Goal: Use online tool/utility

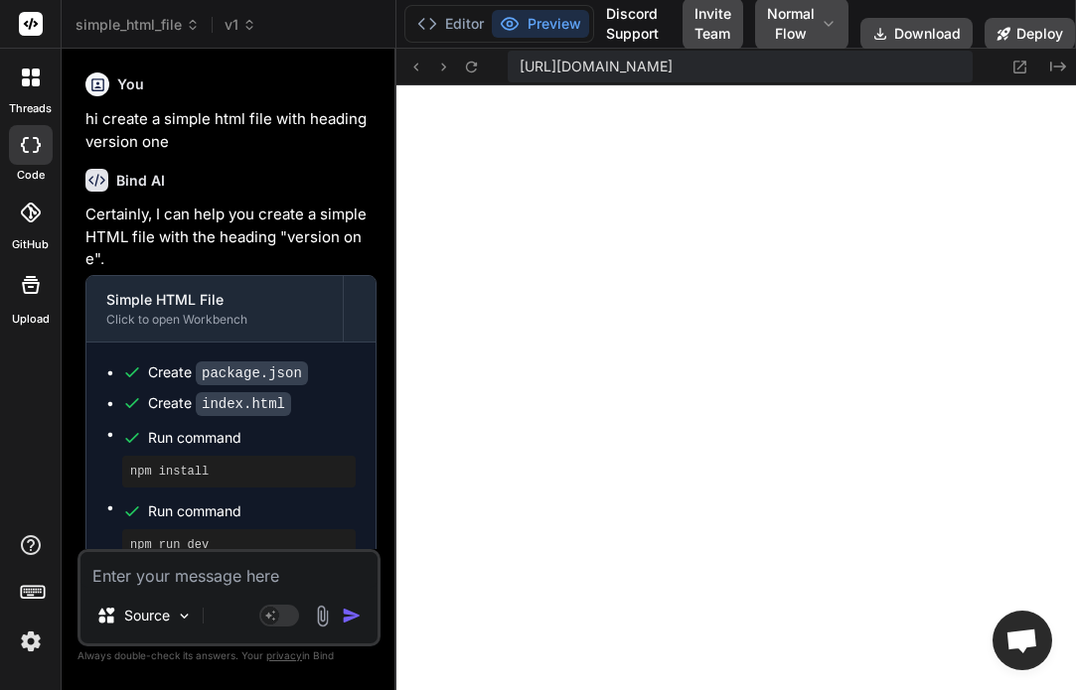
click at [217, 587] on textarea at bounding box center [228, 570] width 297 height 36
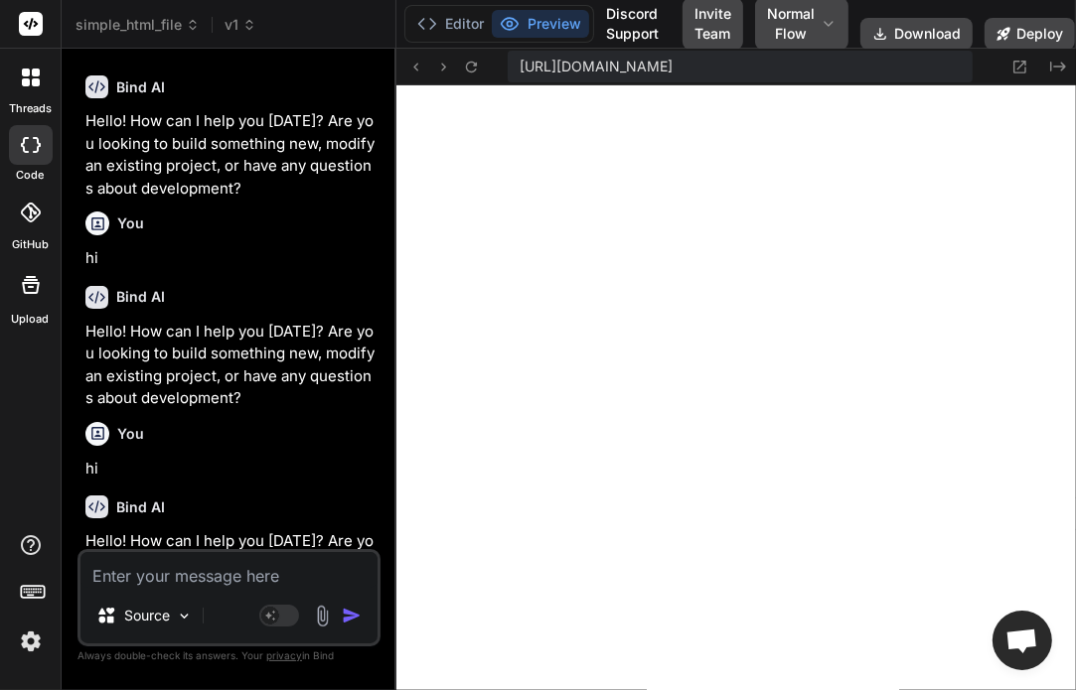
scroll to position [13615, 0]
type textarea "f"
type textarea "x"
type textarea "i"
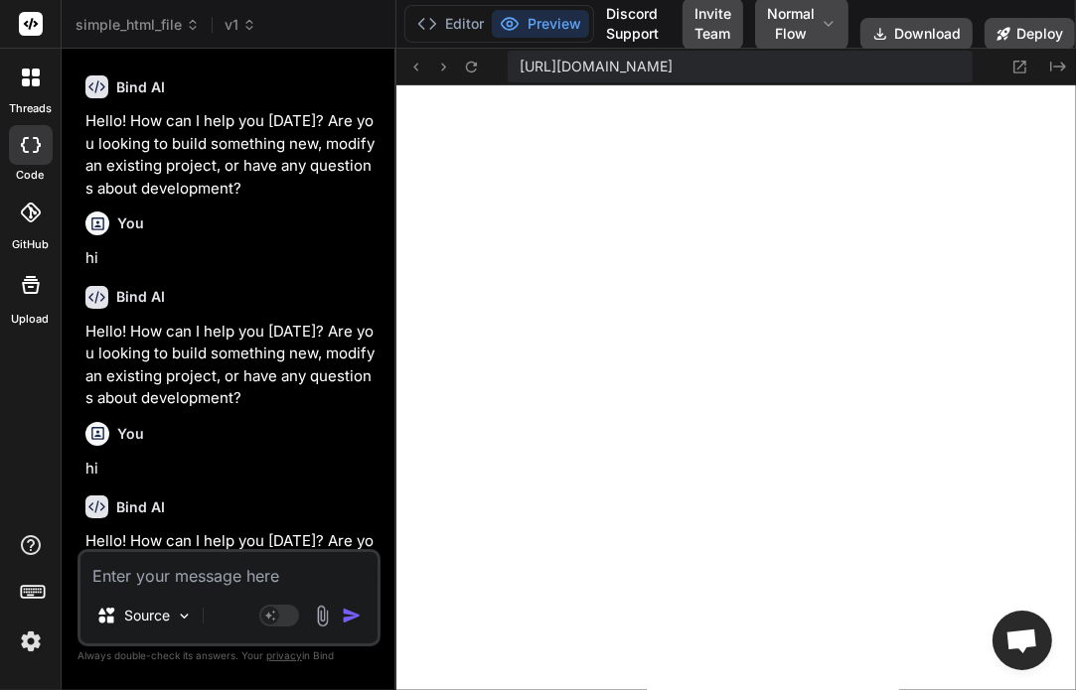
type textarea "x"
type textarea "h"
type textarea "x"
type textarea "hi"
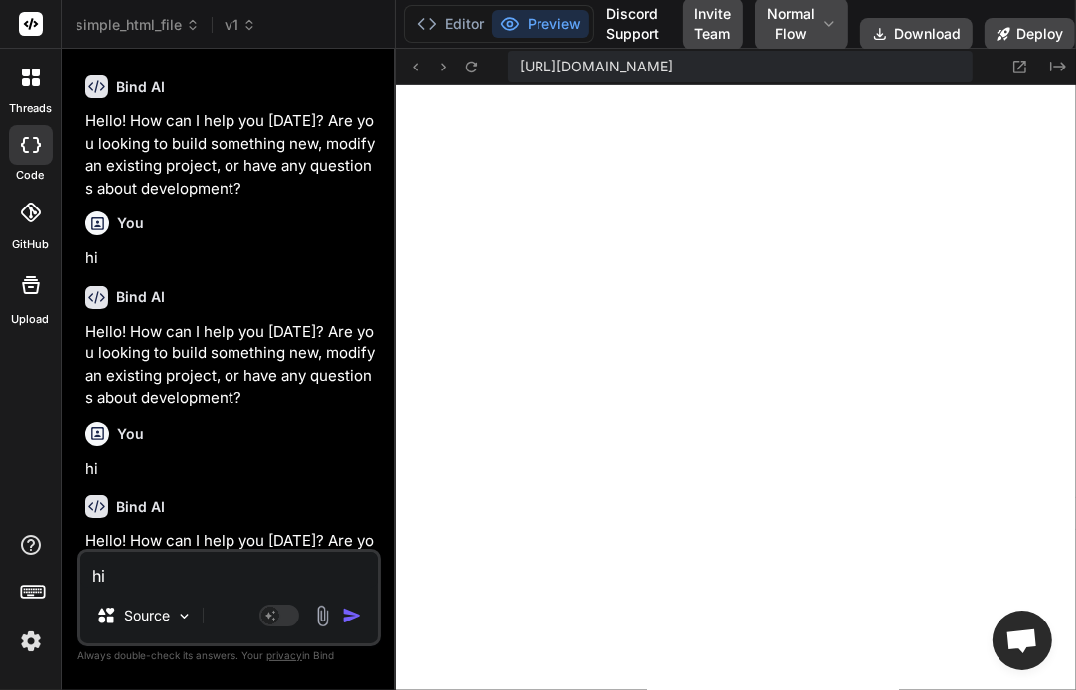
type textarea "x"
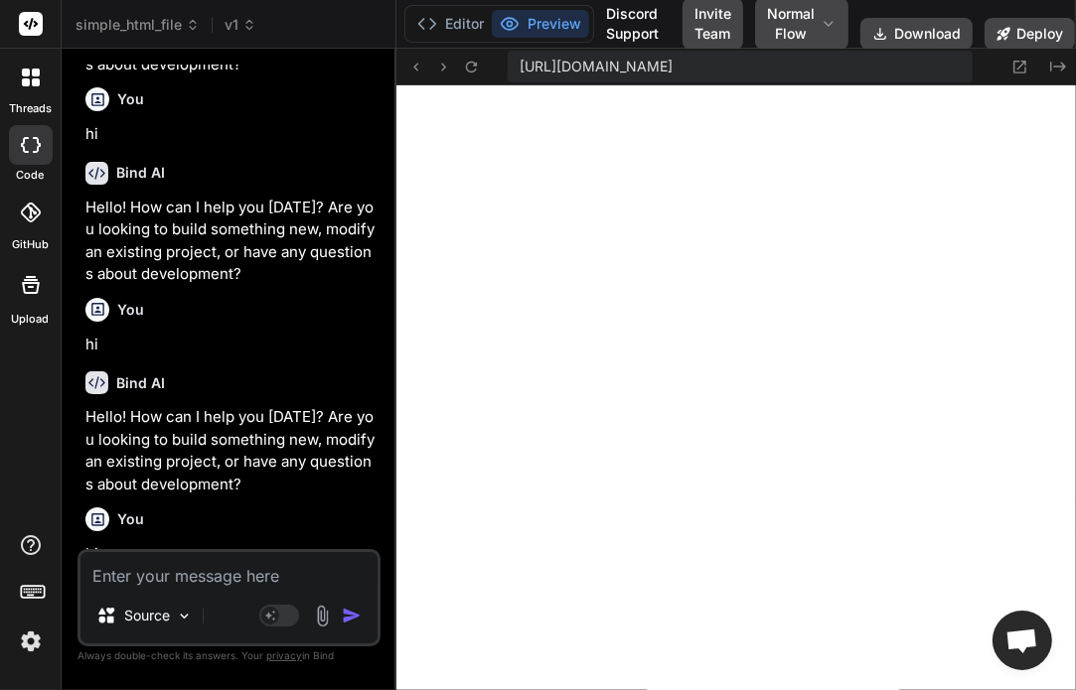
scroll to position [4593, 0]
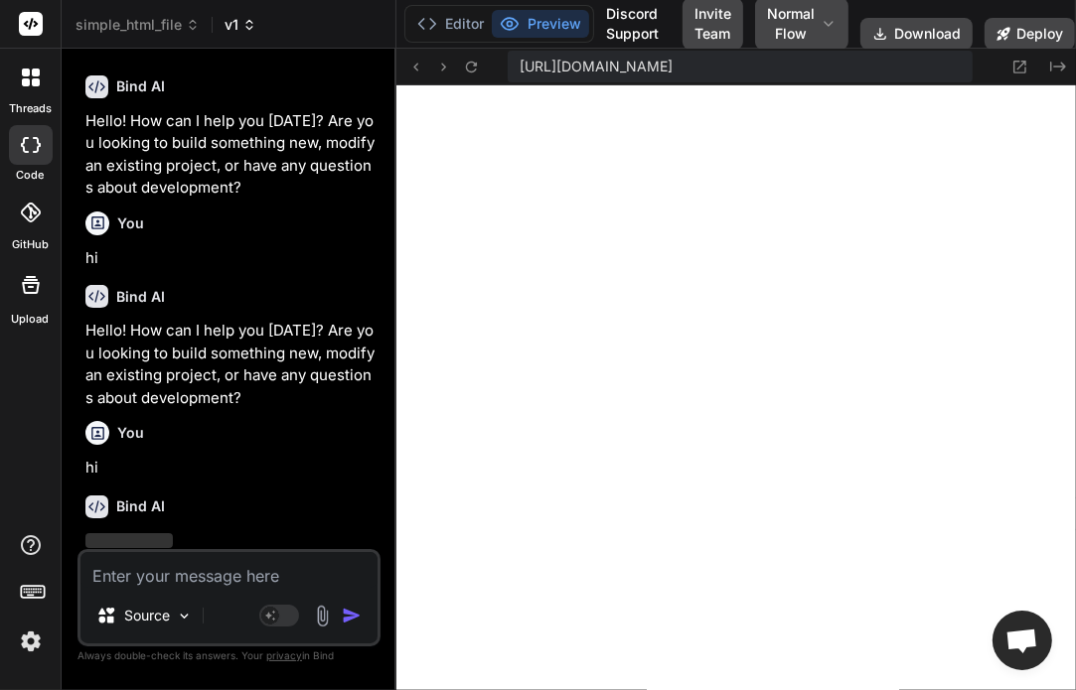
click at [239, 28] on span "v1" at bounding box center [240, 25] width 32 height 20
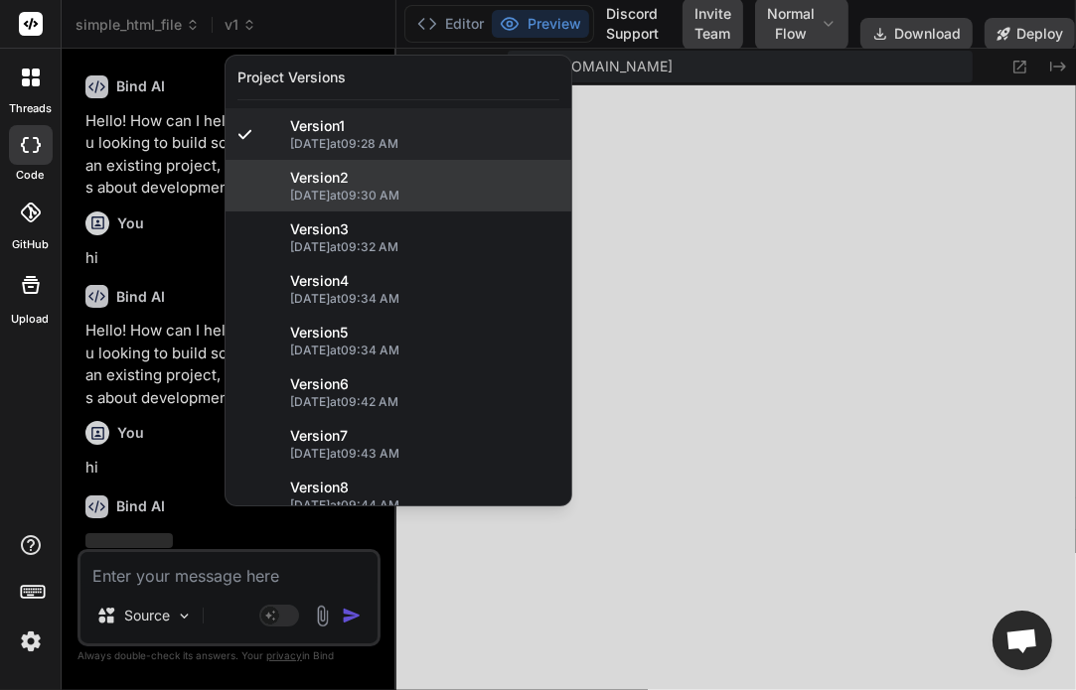
click at [331, 199] on span "[DATE] 09:30 AM" at bounding box center [424, 196] width 269 height 16
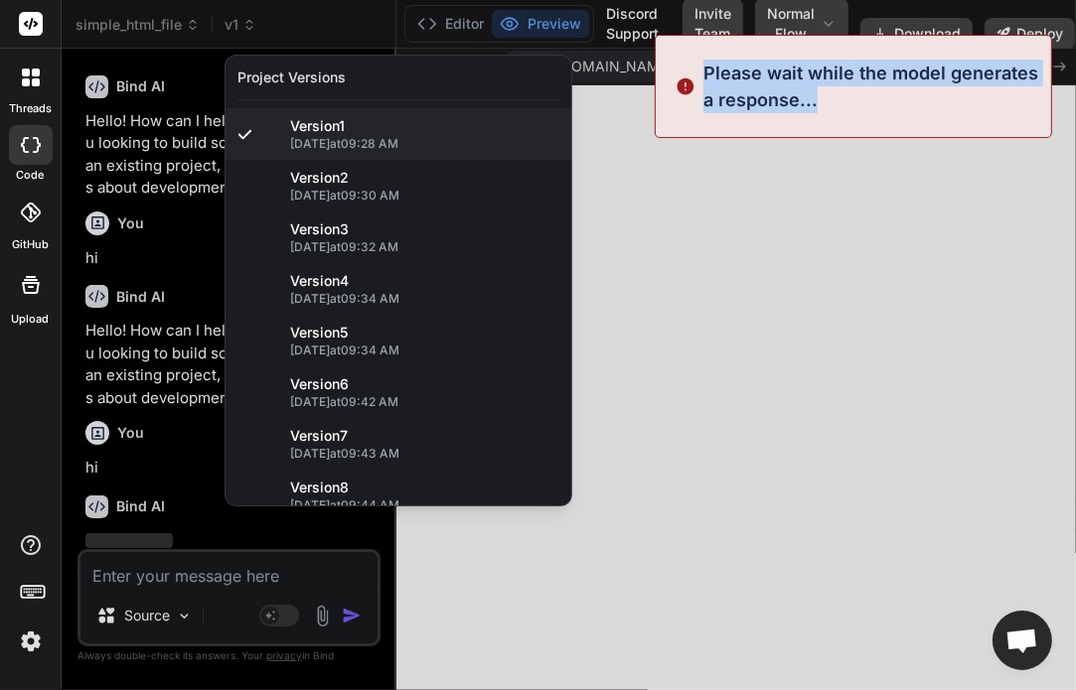
drag, startPoint x: 829, startPoint y: 105, endPoint x: 700, endPoint y: 74, distance: 132.7
click at [700, 74] on div "Please wait while the model generates a response..." at bounding box center [853, 86] width 397 height 103
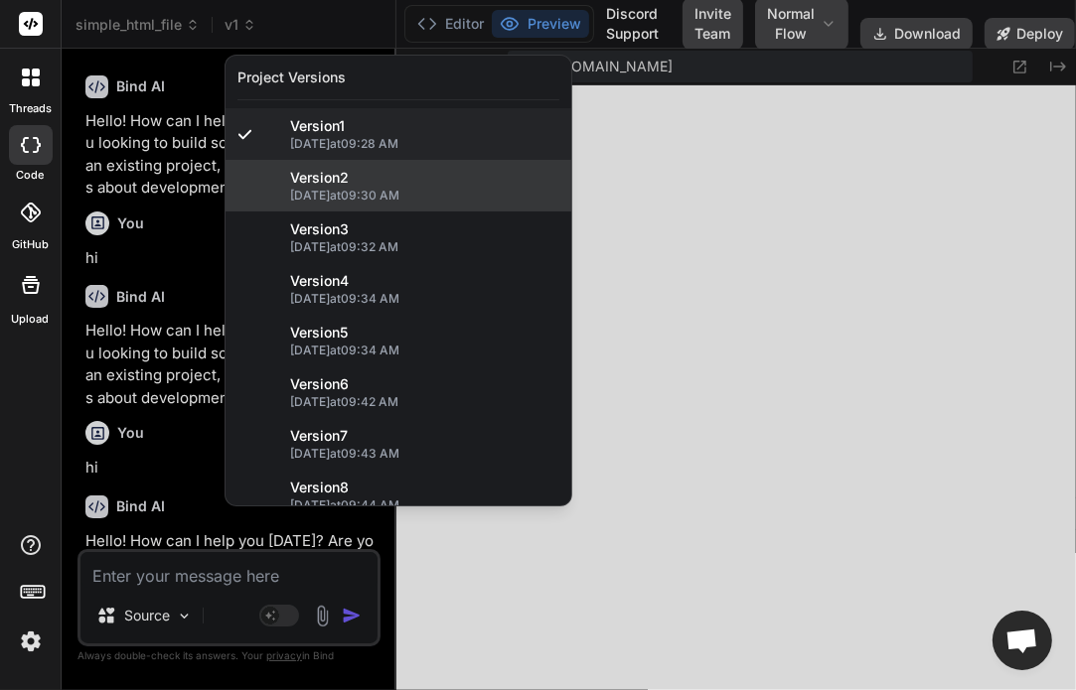
click at [410, 203] on span "[DATE] 09:30 AM" at bounding box center [424, 196] width 269 height 16
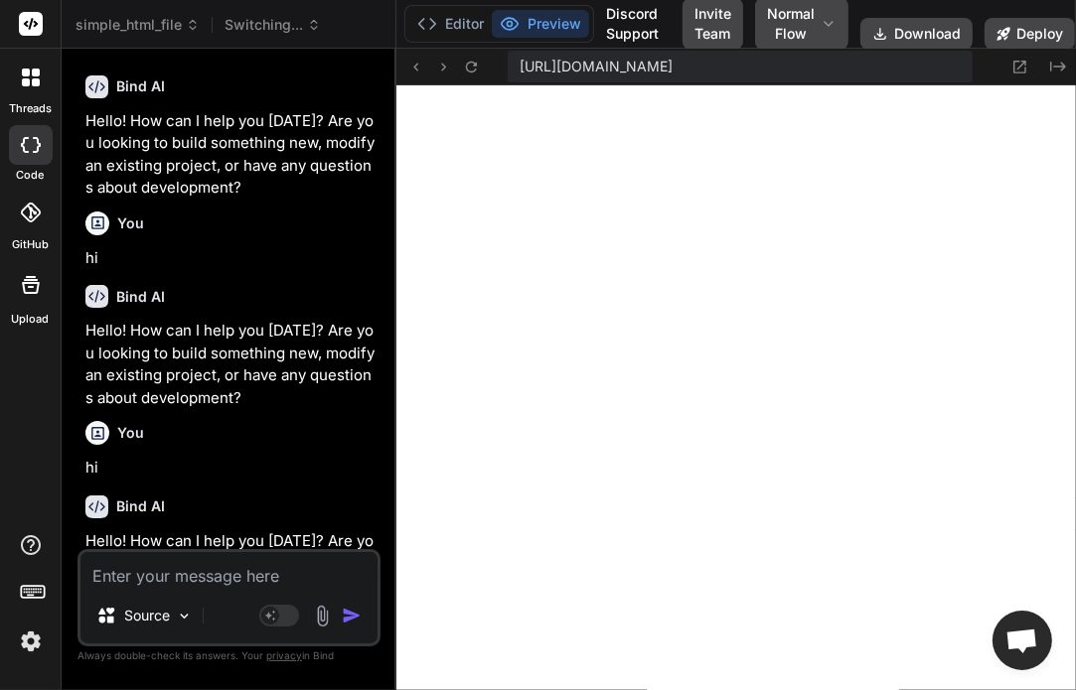
click at [274, 31] on span "Switching..." at bounding box center [272, 25] width 96 height 20
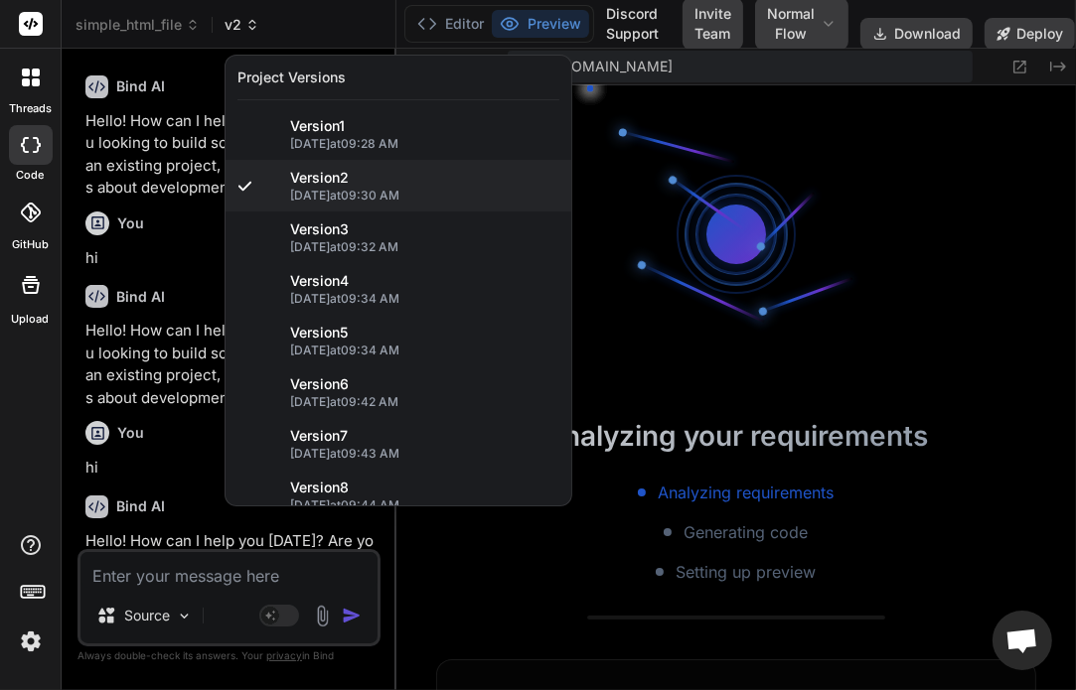
scroll to position [14493, 0]
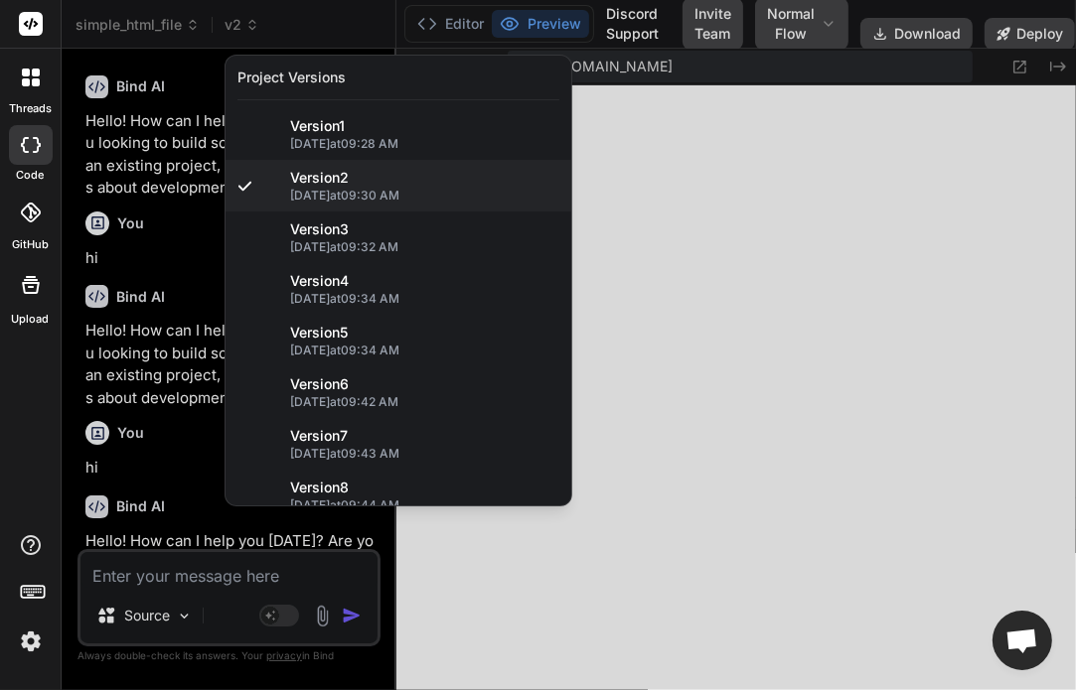
click at [727, 183] on div at bounding box center [538, 345] width 1076 height 690
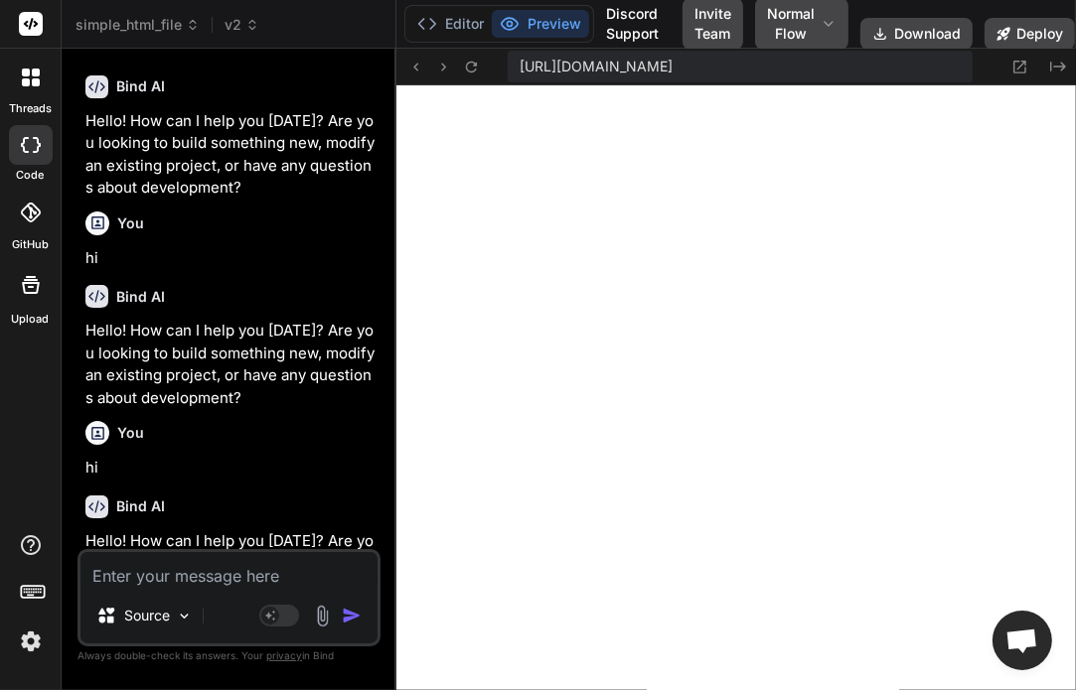
click at [253, 571] on textarea at bounding box center [228, 570] width 297 height 36
click at [226, 25] on span "v2" at bounding box center [241, 25] width 35 height 20
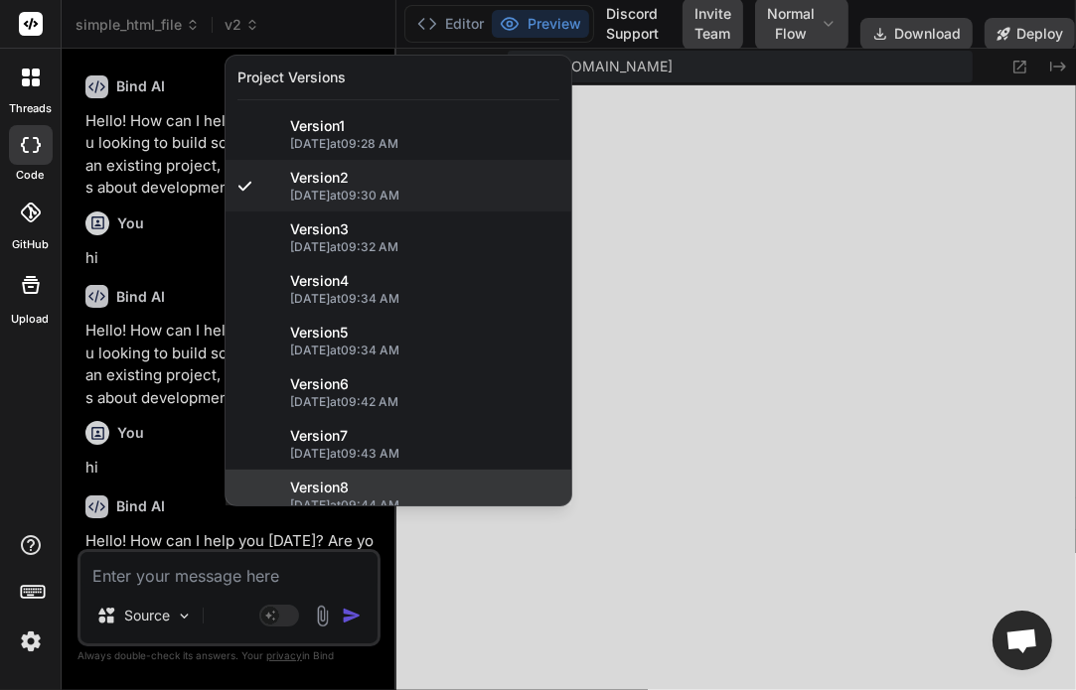
scroll to position [16, 0]
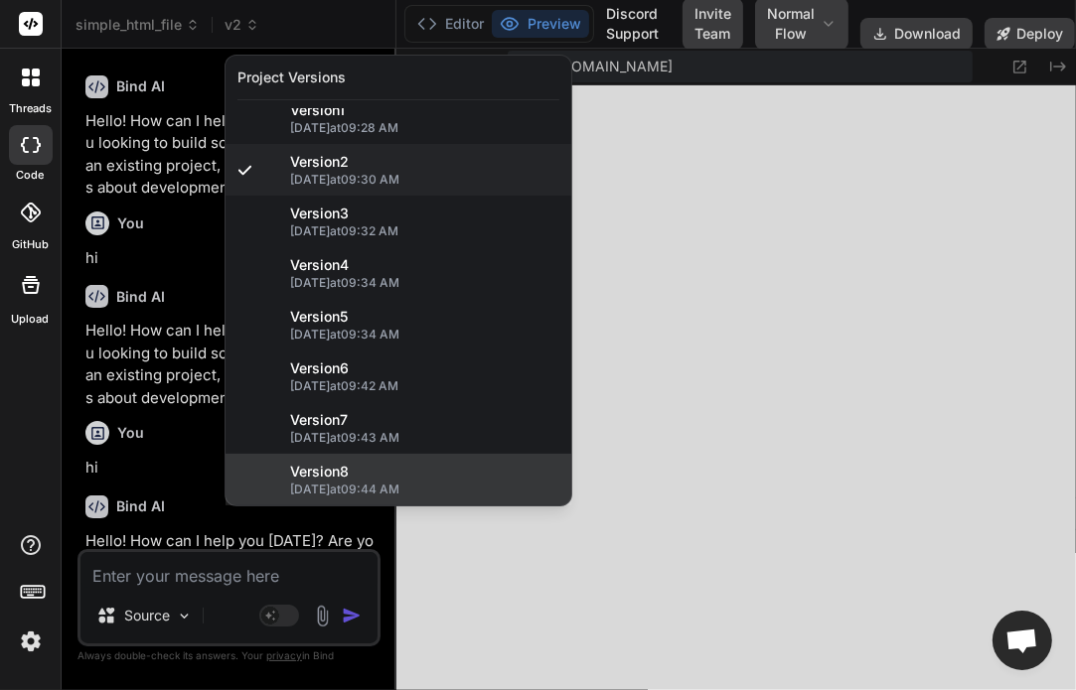
click at [365, 492] on span "[DATE] 09:44 AM" at bounding box center [424, 490] width 269 height 16
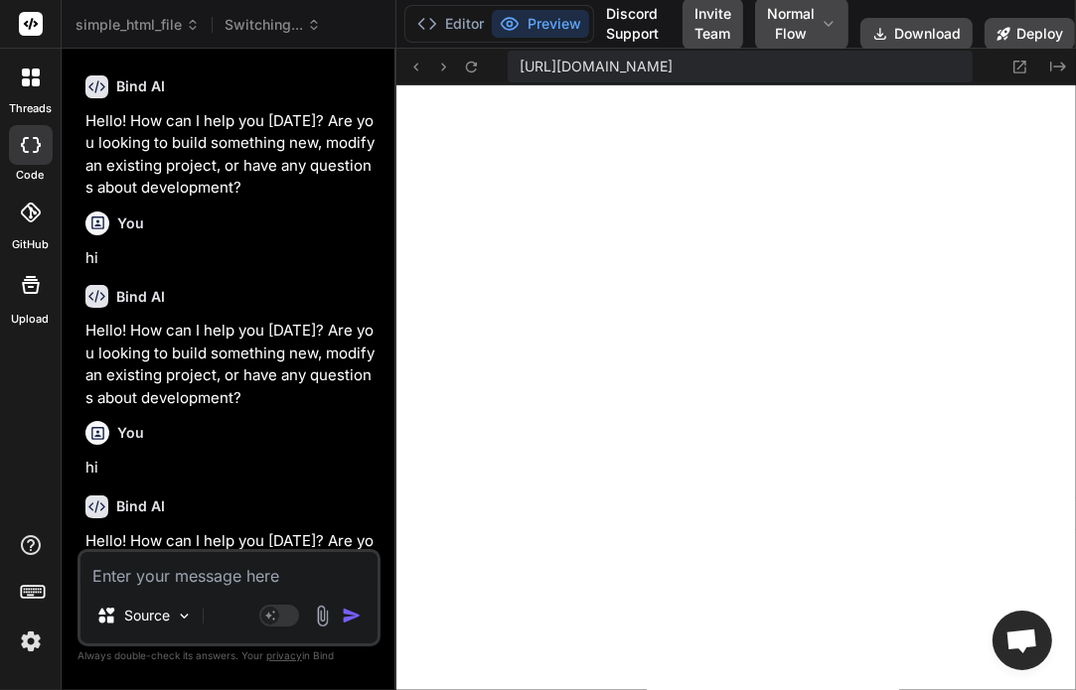
click at [268, 16] on span "Switching..." at bounding box center [272, 25] width 96 height 20
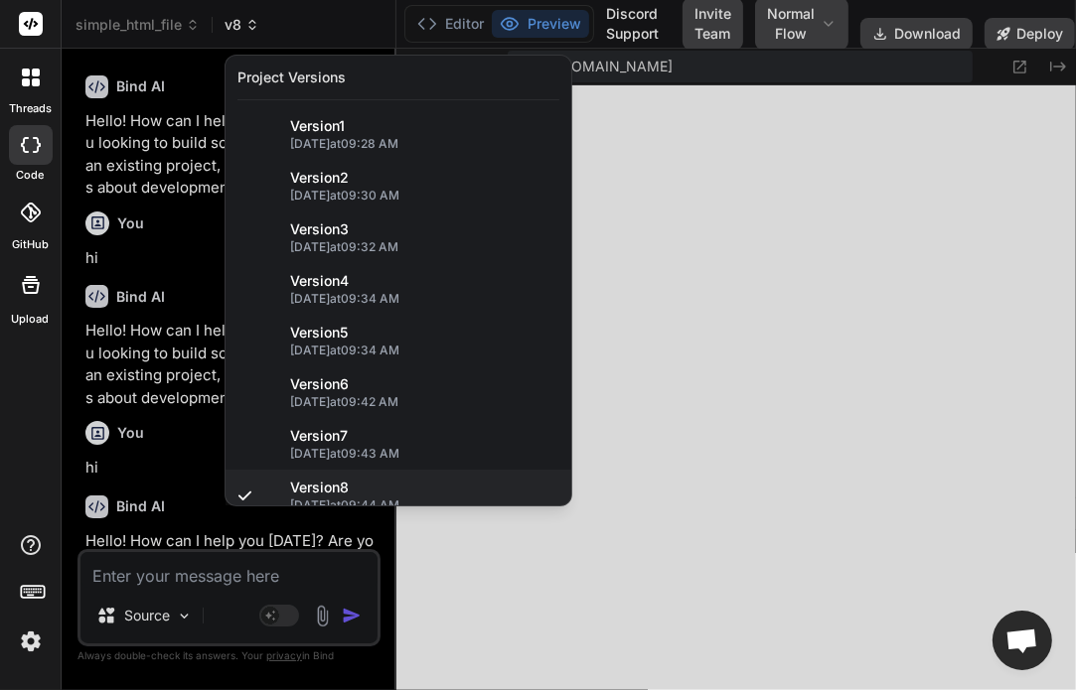
scroll to position [15484, 0]
click at [186, 198] on div at bounding box center [538, 345] width 1076 height 690
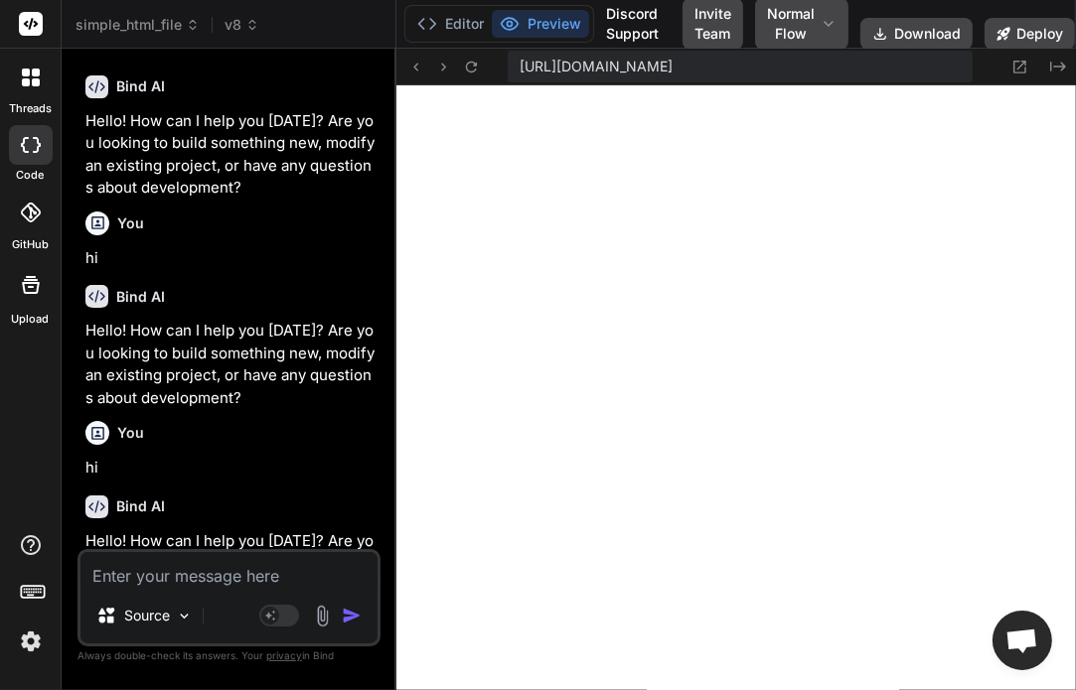
click at [262, 563] on textarea at bounding box center [228, 570] width 297 height 36
type textarea "x"
type textarea "h"
type textarea "x"
type textarea "hi"
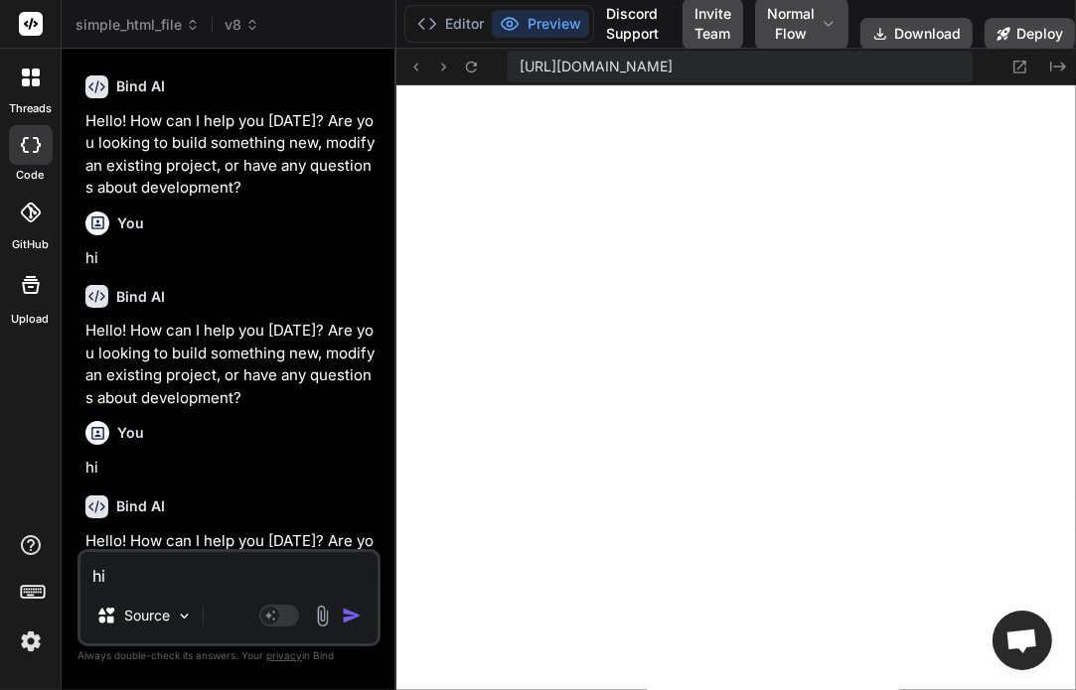
type textarea "x"
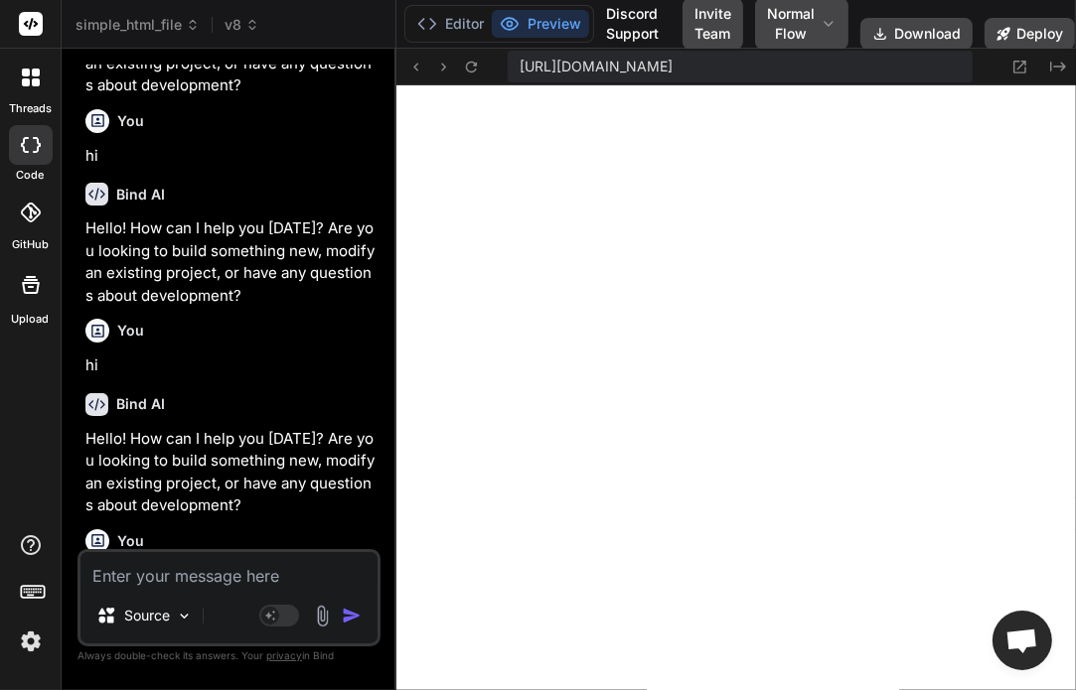
scroll to position [4803, 0]
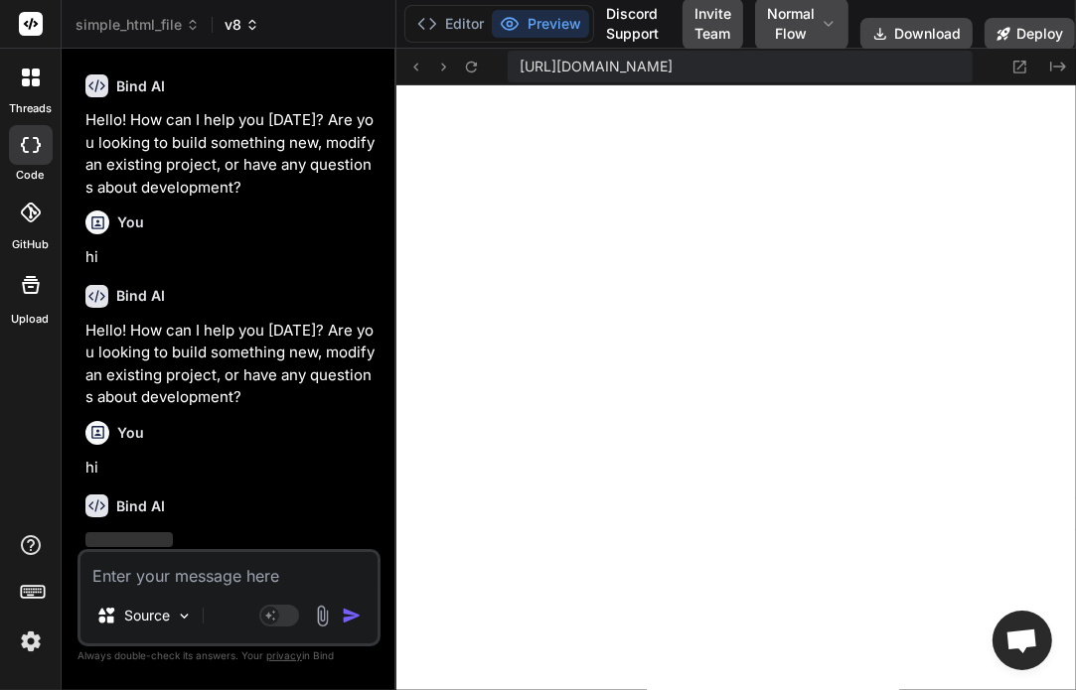
click at [233, 24] on span "v8" at bounding box center [241, 25] width 35 height 20
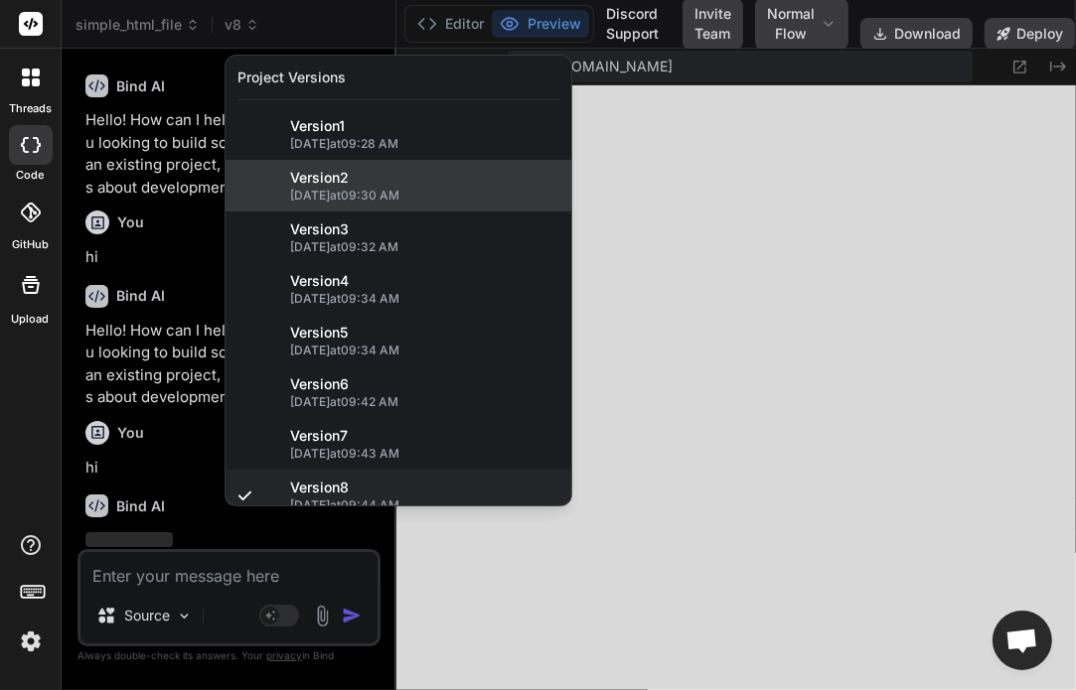
click at [323, 188] on span "[DATE] 09:30 AM" at bounding box center [424, 196] width 269 height 16
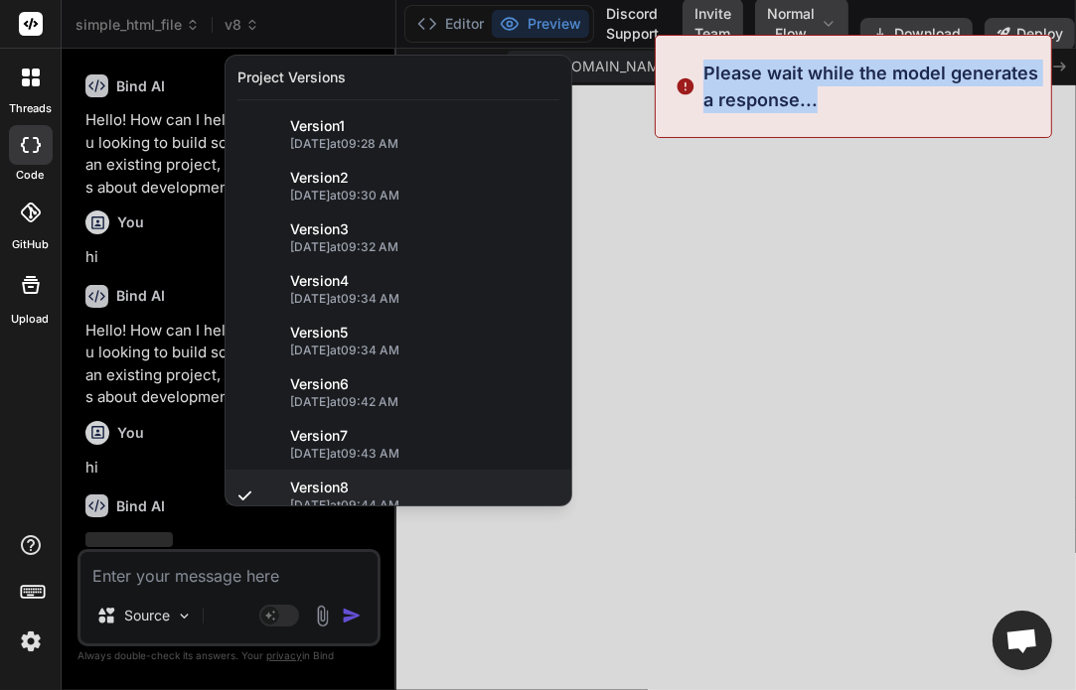
drag, startPoint x: 702, startPoint y: 72, endPoint x: 830, endPoint y: 104, distance: 132.2
click at [830, 104] on div "Please wait while the model generates a response..." at bounding box center [853, 86] width 397 height 103
copy p "Please wait while the model generates a response..."
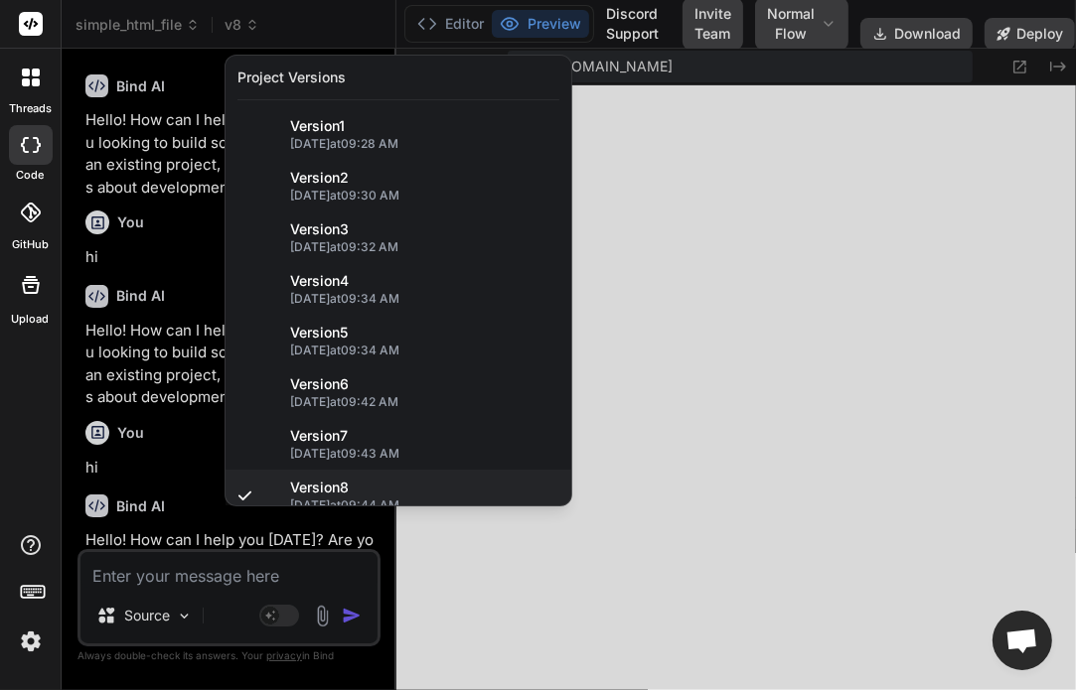
type textarea "x"
